Goal: Task Accomplishment & Management: Manage account settings

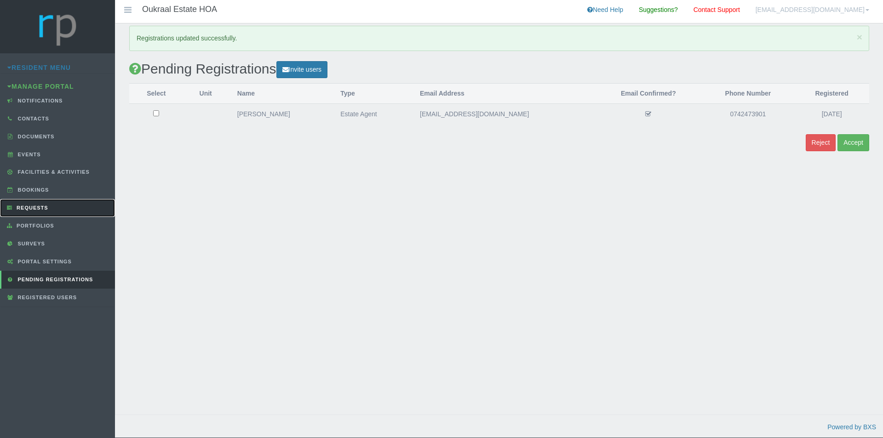
click at [46, 212] on link "Requests" at bounding box center [57, 208] width 115 height 18
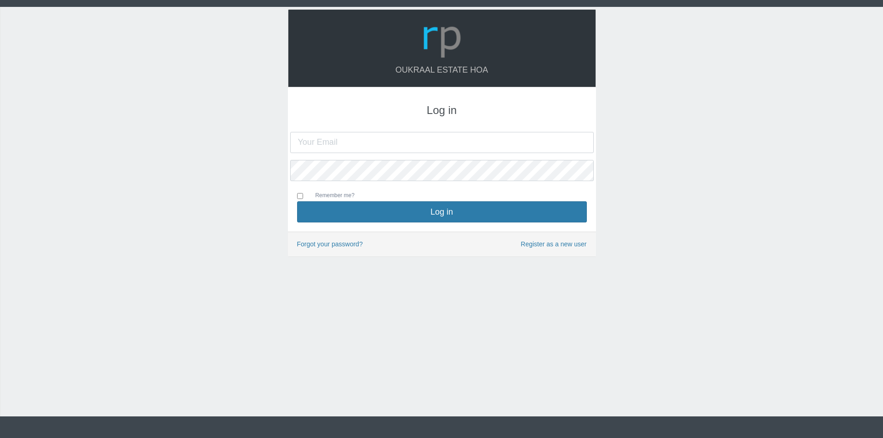
click at [410, 144] on input "text" at bounding box center [442, 142] width 304 height 21
type input "oukraalhoa@gmail.com"
click at [297, 201] on button "Log in" at bounding box center [442, 211] width 290 height 21
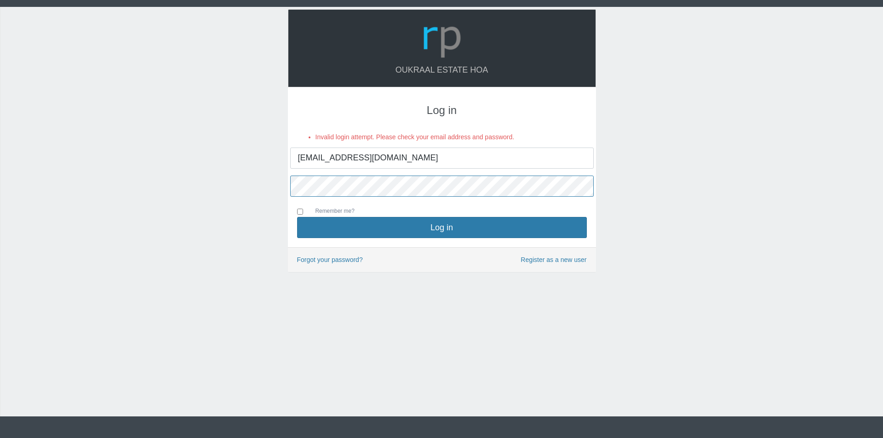
click at [297, 217] on button "Log in" at bounding box center [442, 227] width 290 height 21
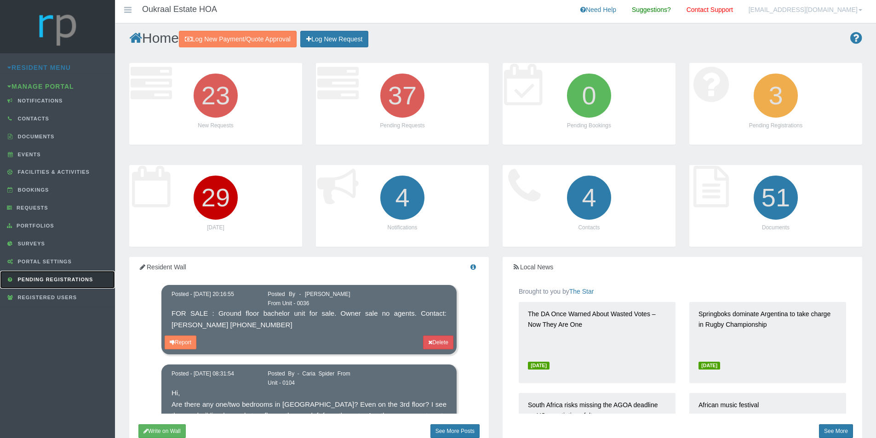
click at [66, 279] on span "Pending Registrations" at bounding box center [55, 280] width 78 height 6
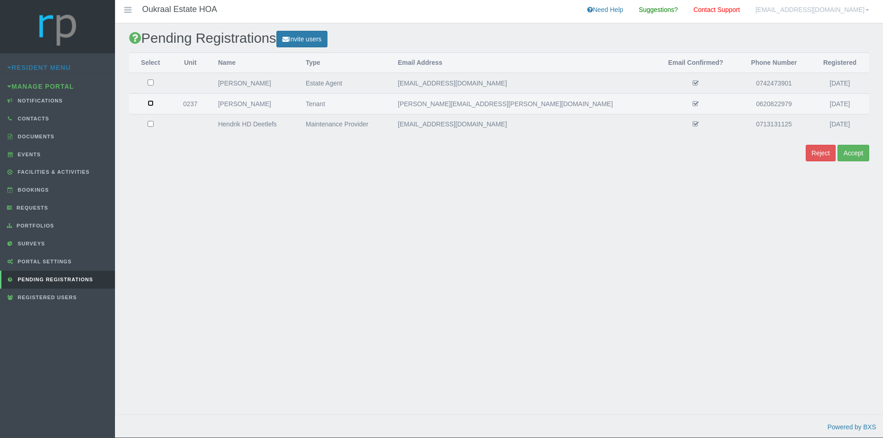
click at [154, 104] on input "checkbox" at bounding box center [151, 103] width 6 height 6
checkbox input "true"
click at [863, 155] on button "Accept" at bounding box center [854, 153] width 32 height 17
